Goal: Navigation & Orientation: Understand site structure

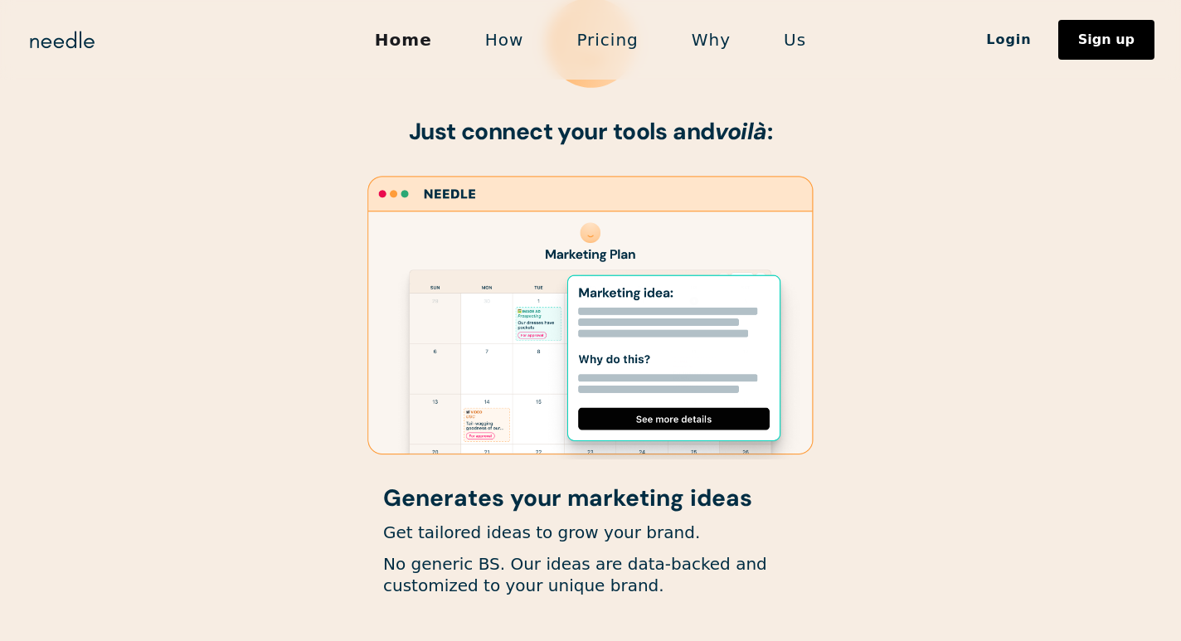
scroll to position [914, 0]
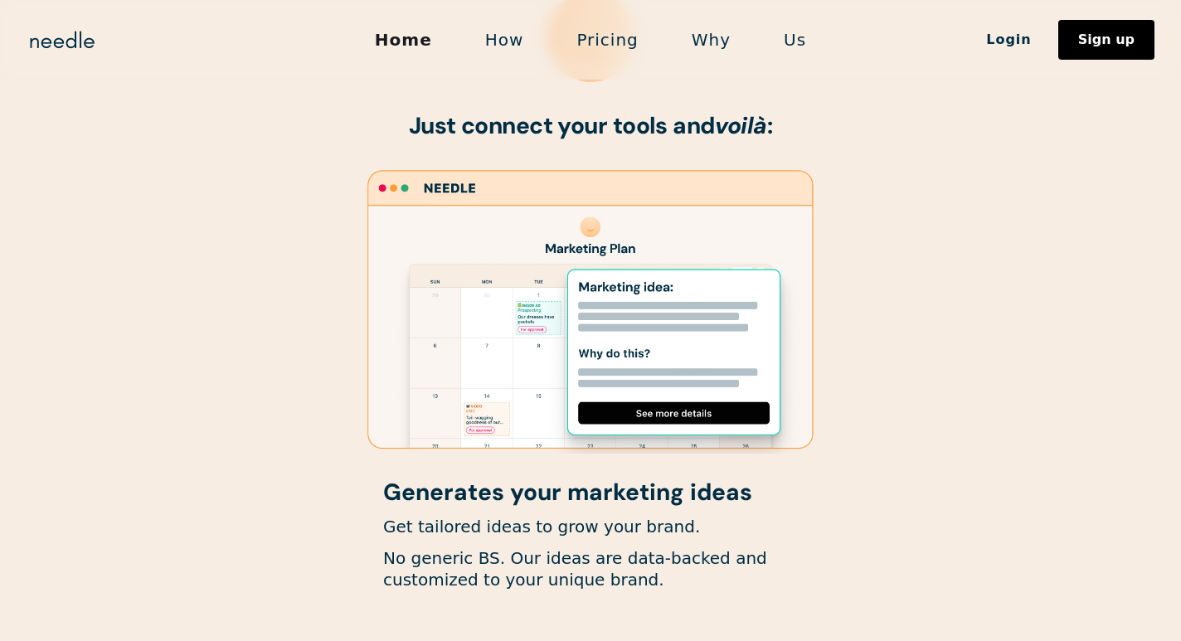
click at [784, 44] on link "Us" at bounding box center [794, 39] width 75 height 35
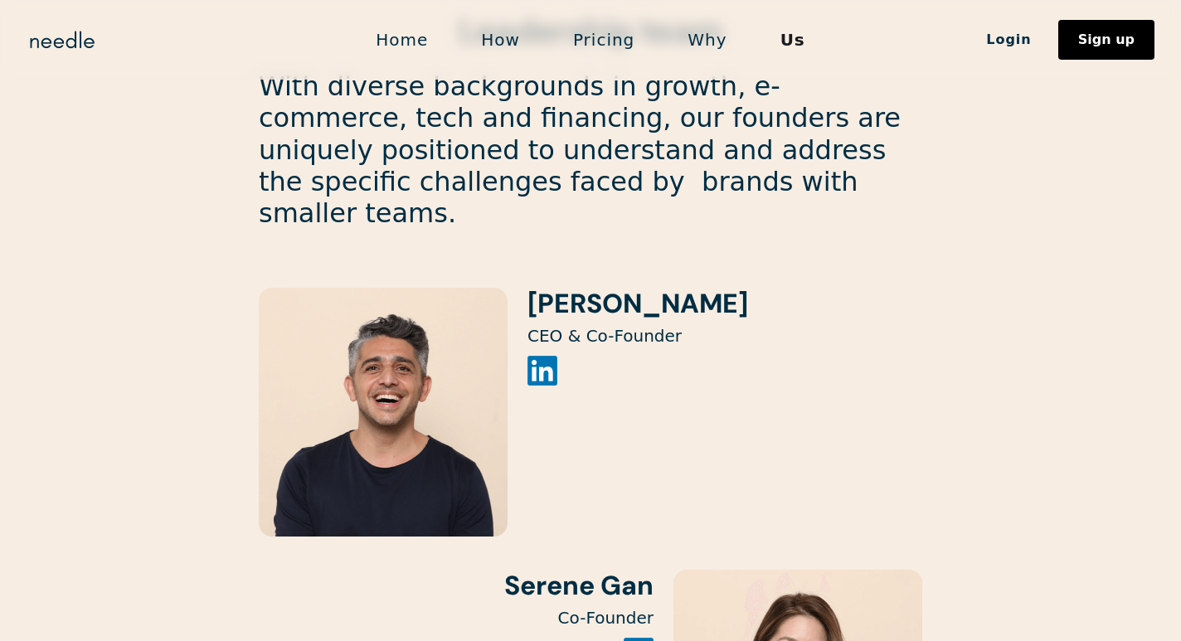
scroll to position [1590, 0]
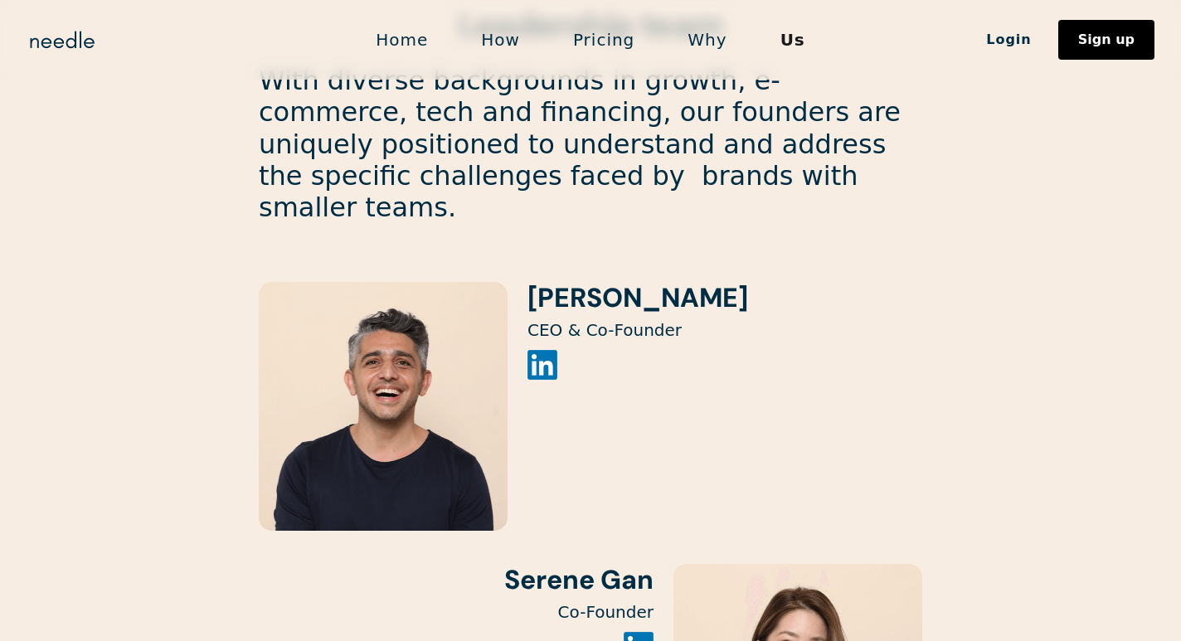
click at [416, 39] on link "Home" at bounding box center [401, 39] width 105 height 35
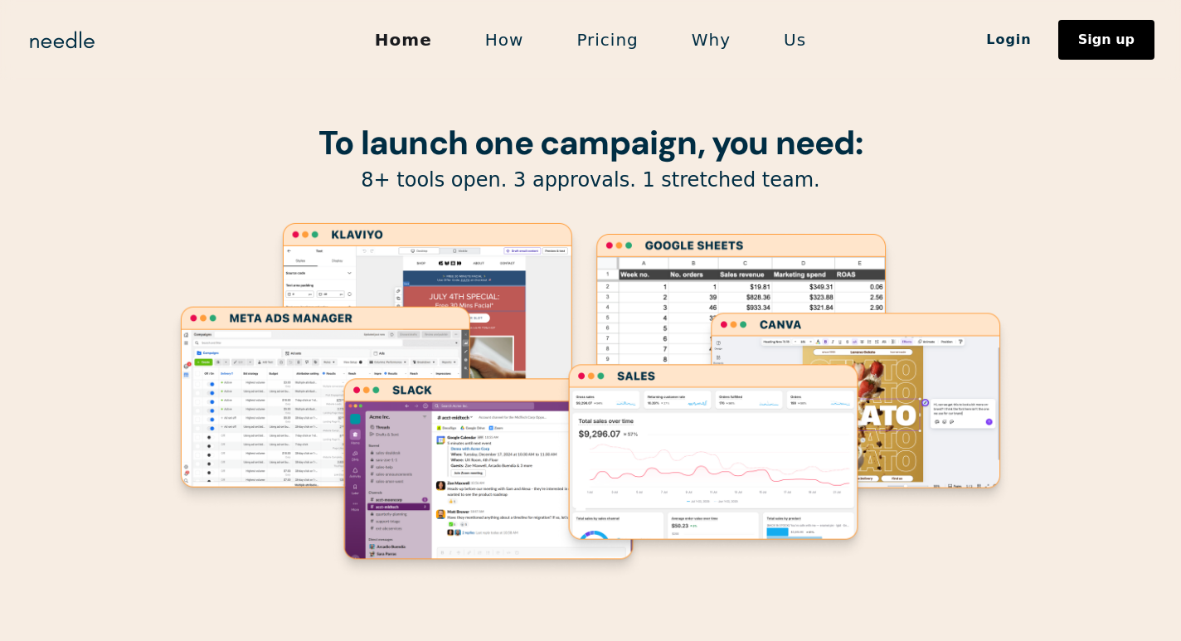
click at [496, 36] on link "How" at bounding box center [504, 39] width 92 height 35
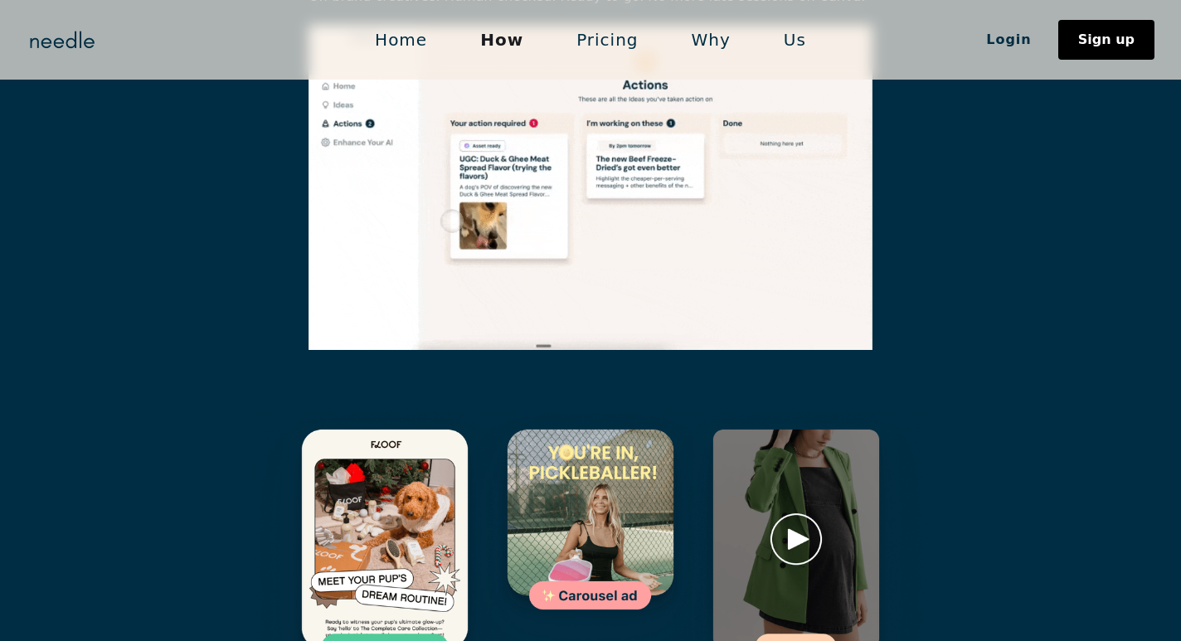
scroll to position [2315, 0]
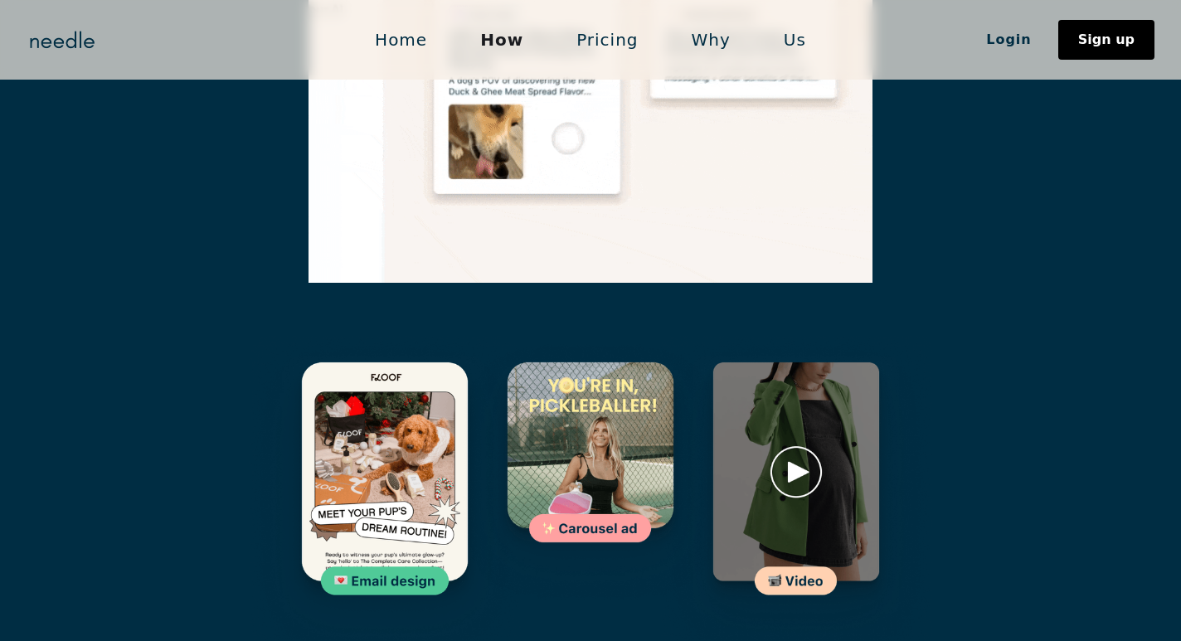
click at [566, 363] on img at bounding box center [590, 472] width 272 height 272
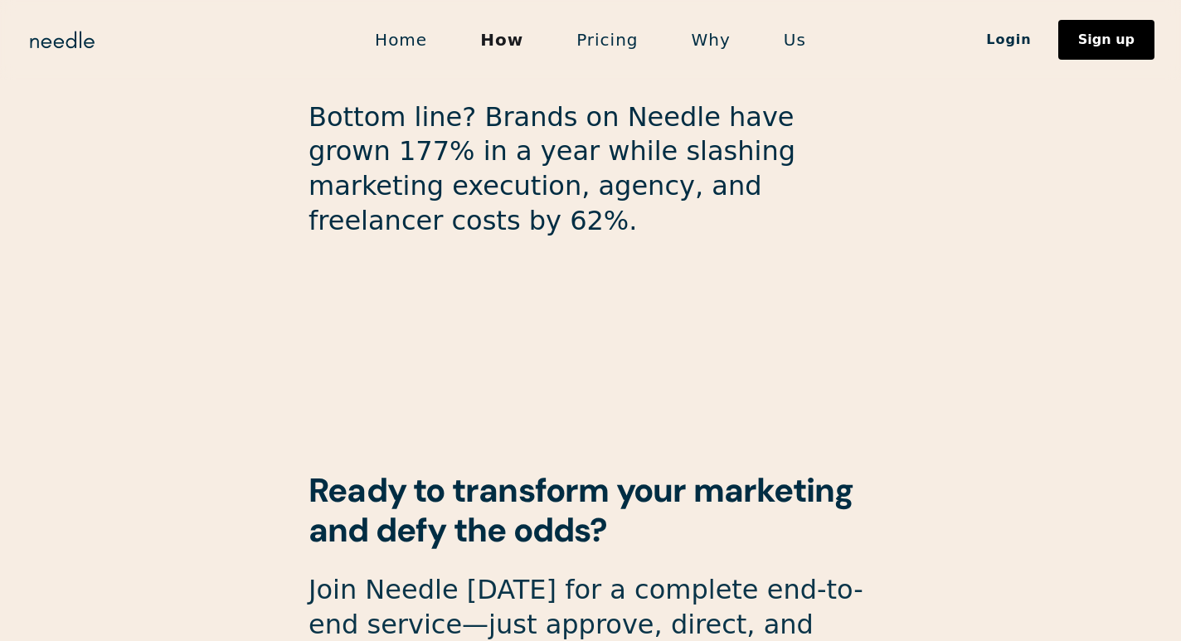
scroll to position [4515, 0]
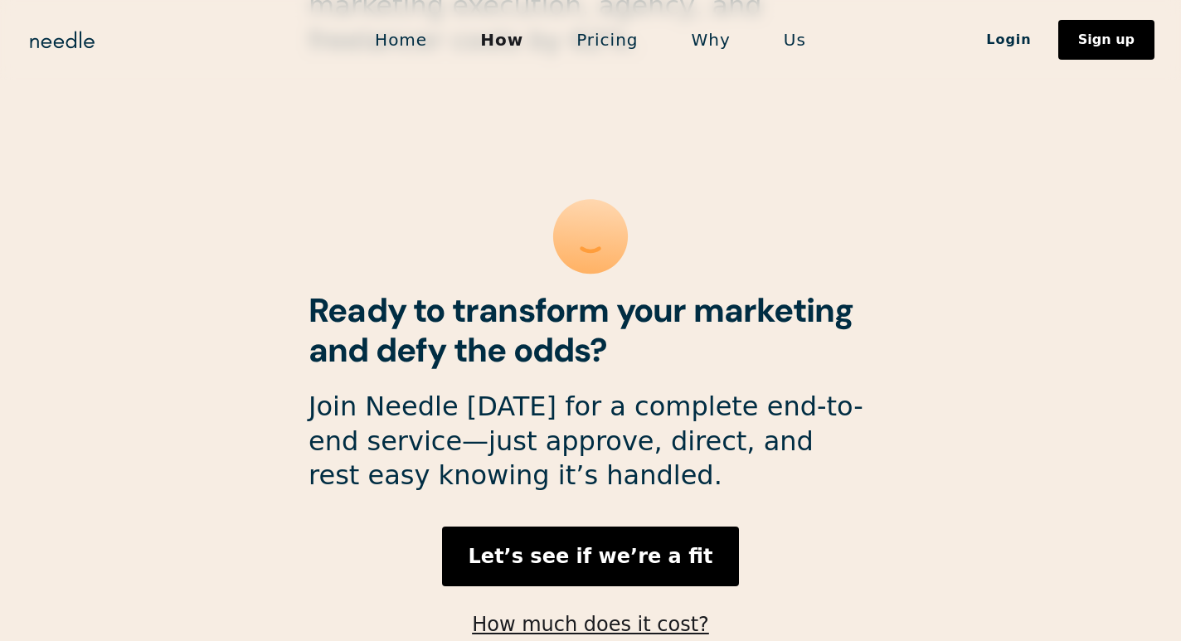
click at [612, 41] on link "Pricing" at bounding box center [607, 39] width 114 height 35
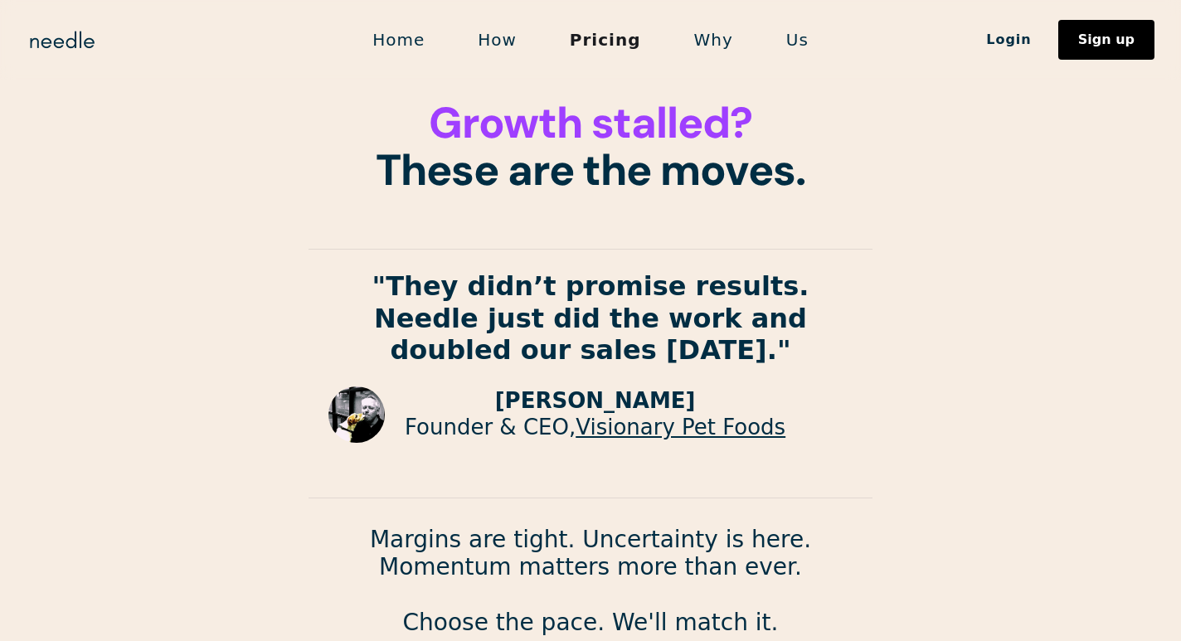
click at [707, 45] on link "Why" at bounding box center [713, 39] width 92 height 35
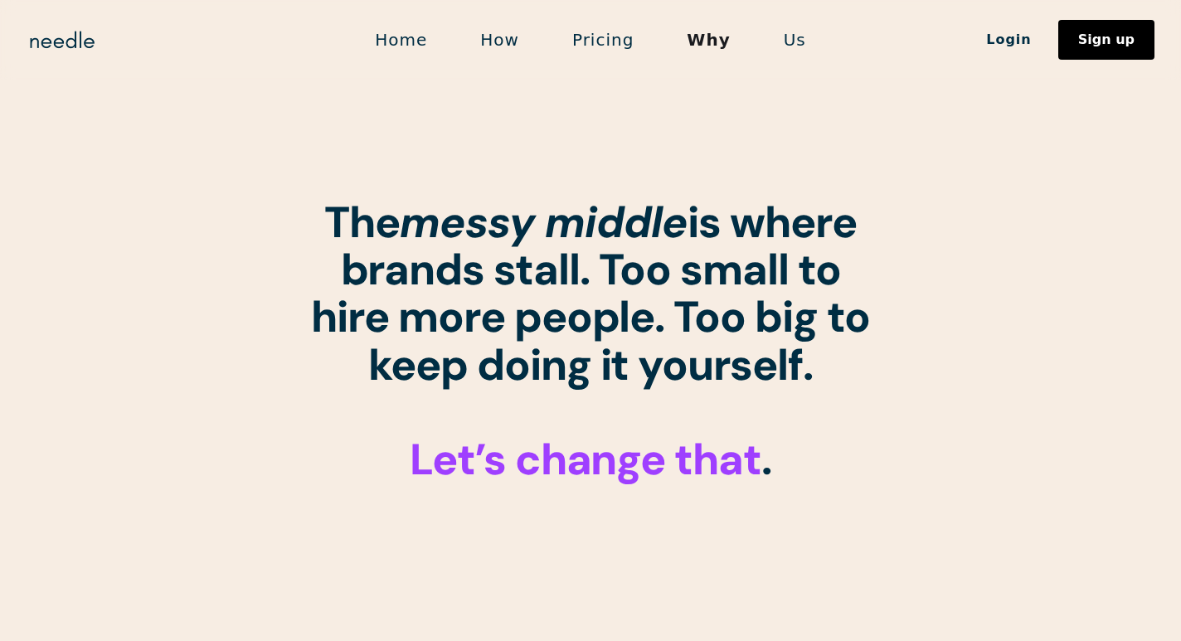
click at [395, 36] on link "Home" at bounding box center [400, 39] width 105 height 35
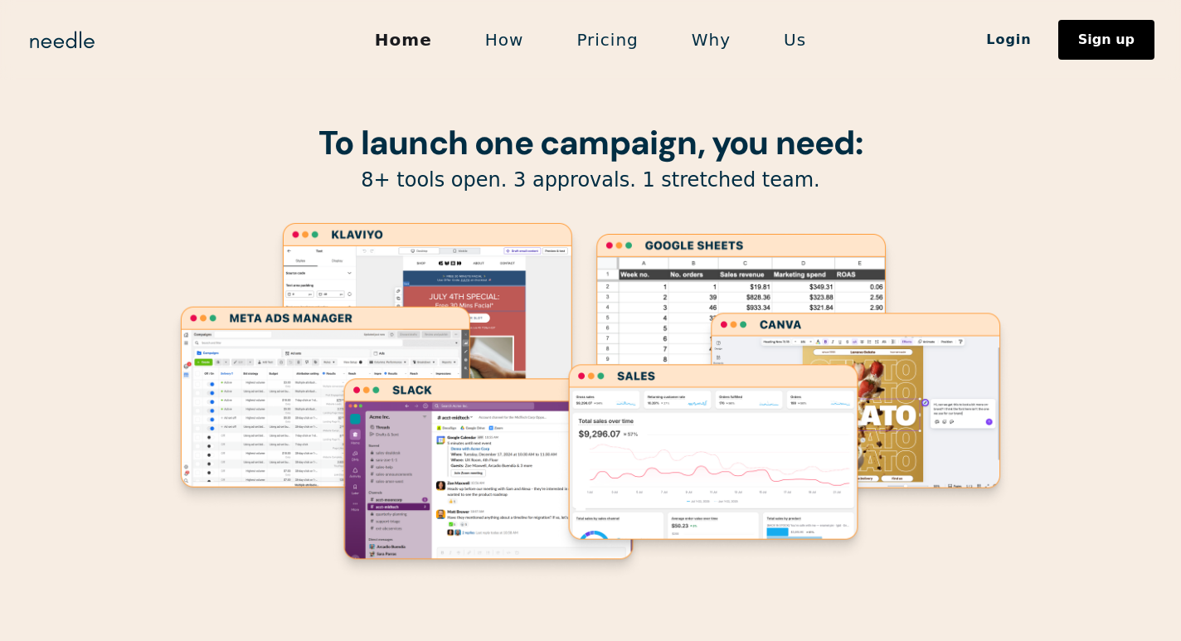
click at [789, 43] on link "Us" at bounding box center [794, 39] width 75 height 35
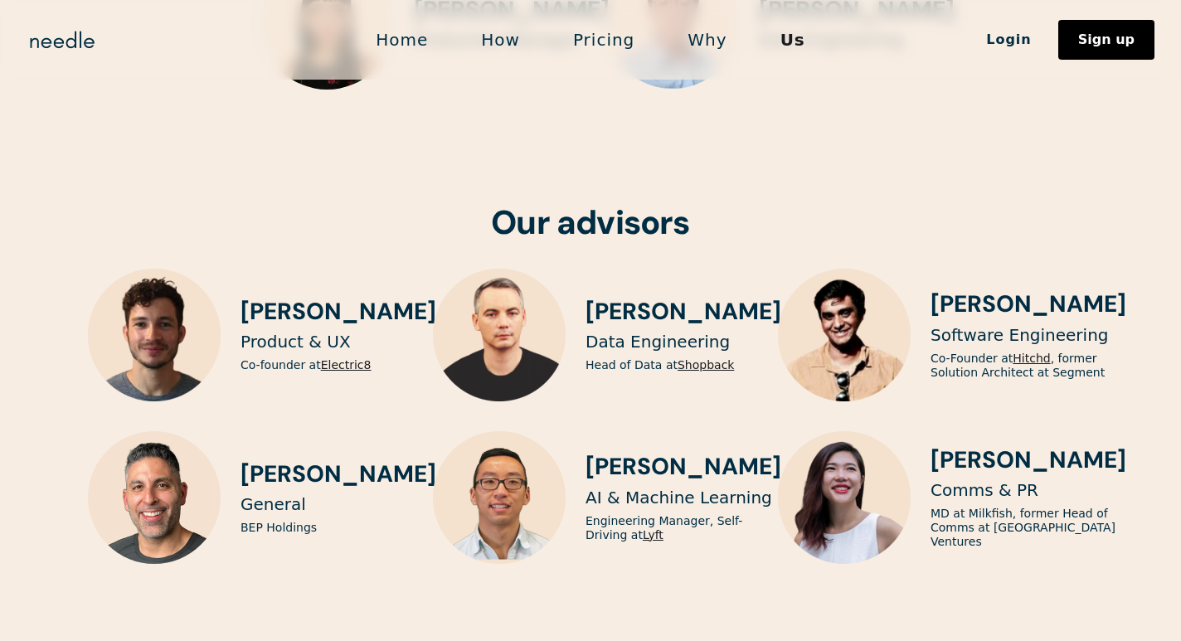
scroll to position [4219, 0]
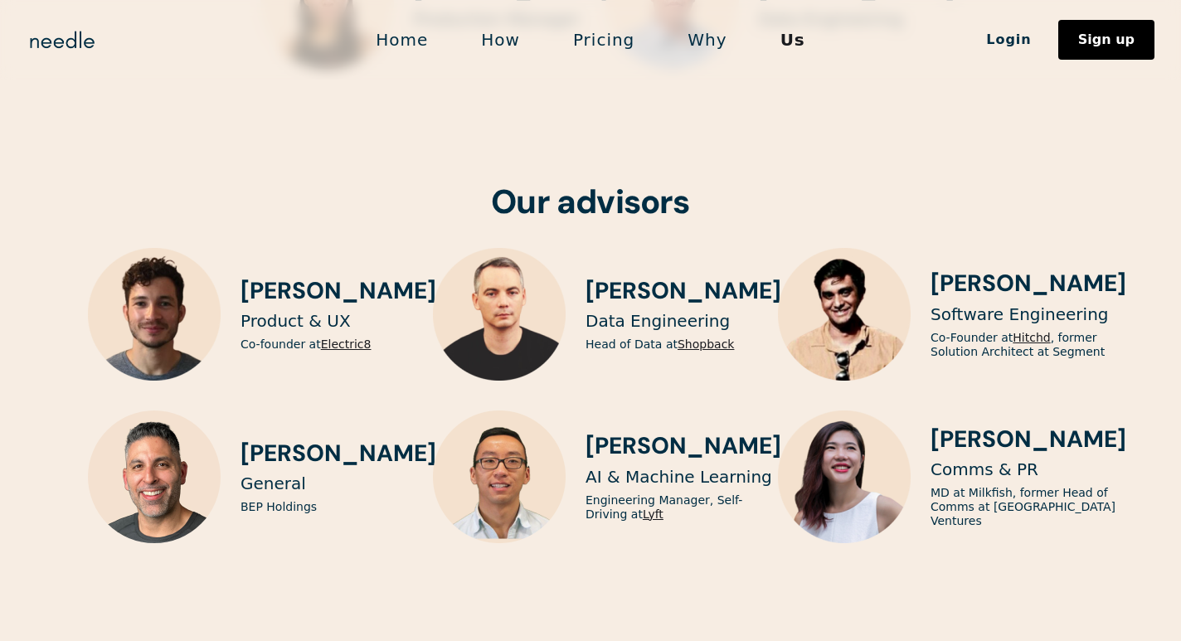
click at [573, 248] on div "[PERSON_NAME] Data Engineering Head of Data at Shopback" at bounding box center [590, 314] width 315 height 133
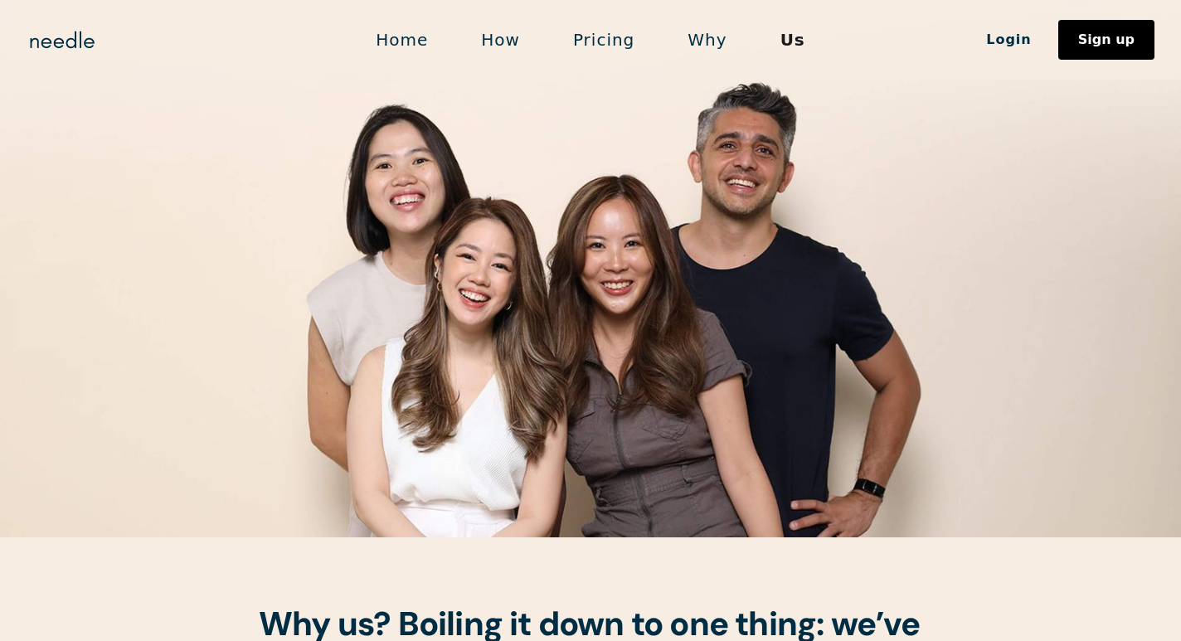
scroll to position [0, 0]
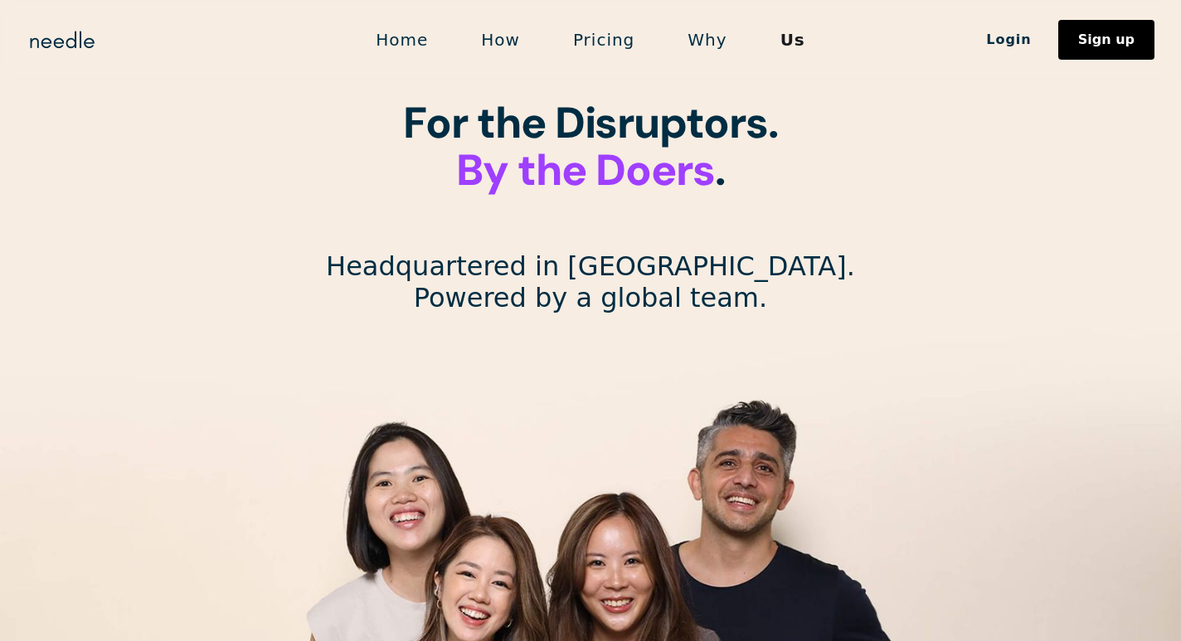
click at [418, 40] on link "Home" at bounding box center [401, 39] width 105 height 35
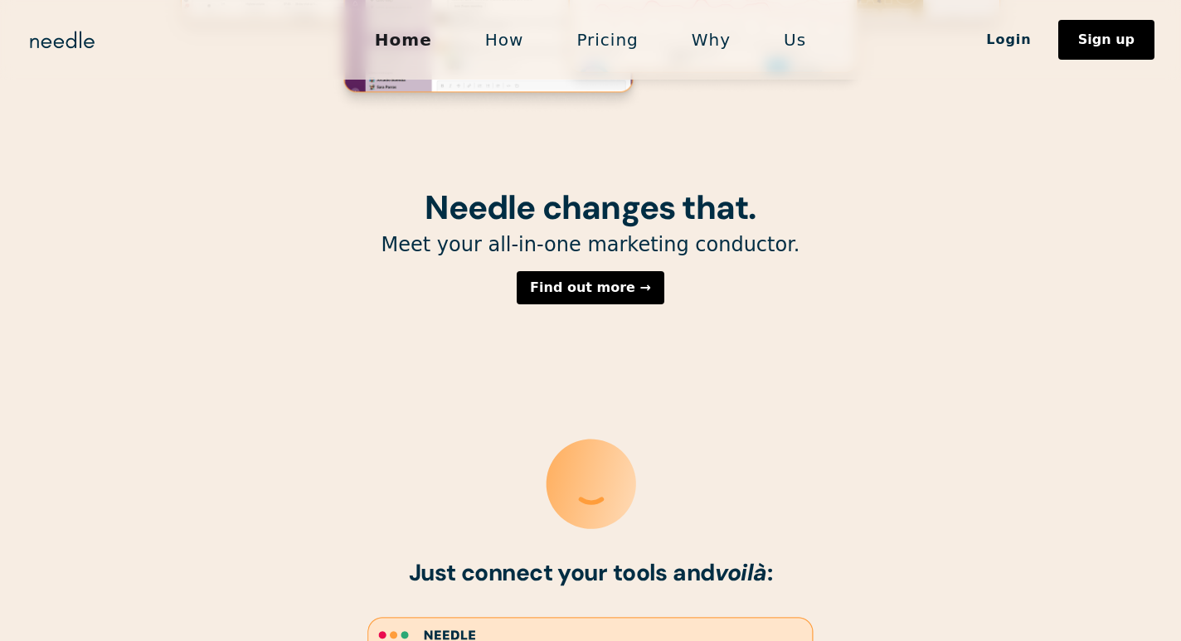
scroll to position [495, 0]
